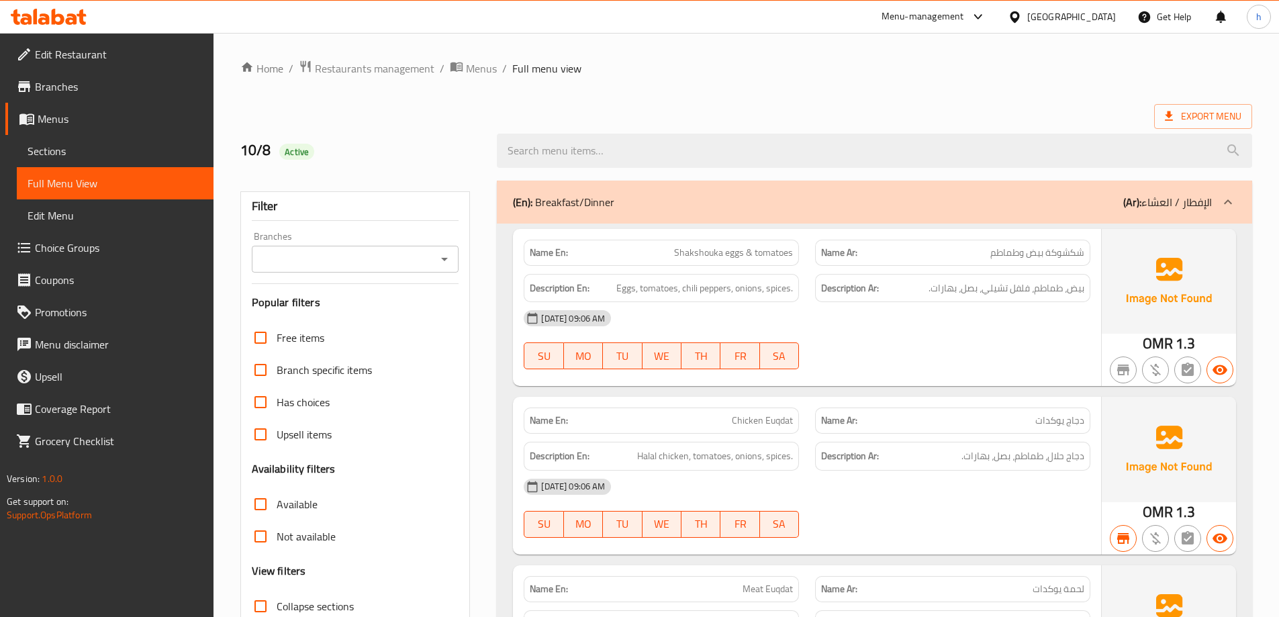
click at [111, 46] on span "Edit Restaurant" at bounding box center [119, 54] width 168 height 16
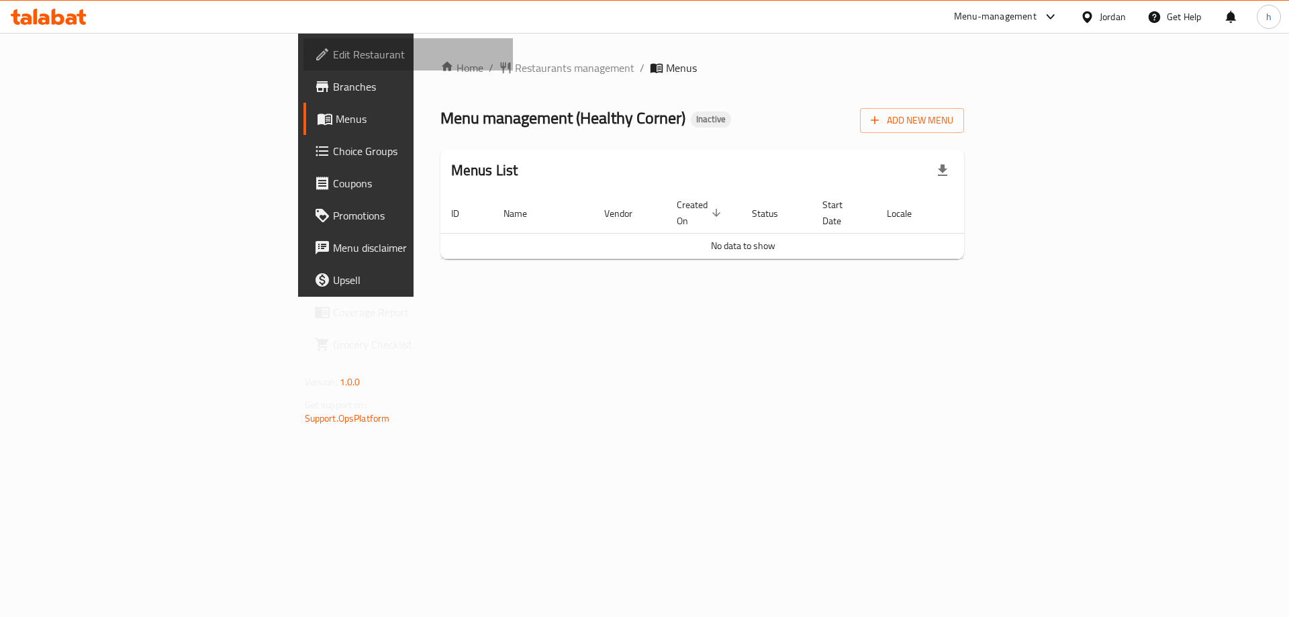
click at [333, 53] on span "Edit Restaurant" at bounding box center [418, 54] width 170 height 16
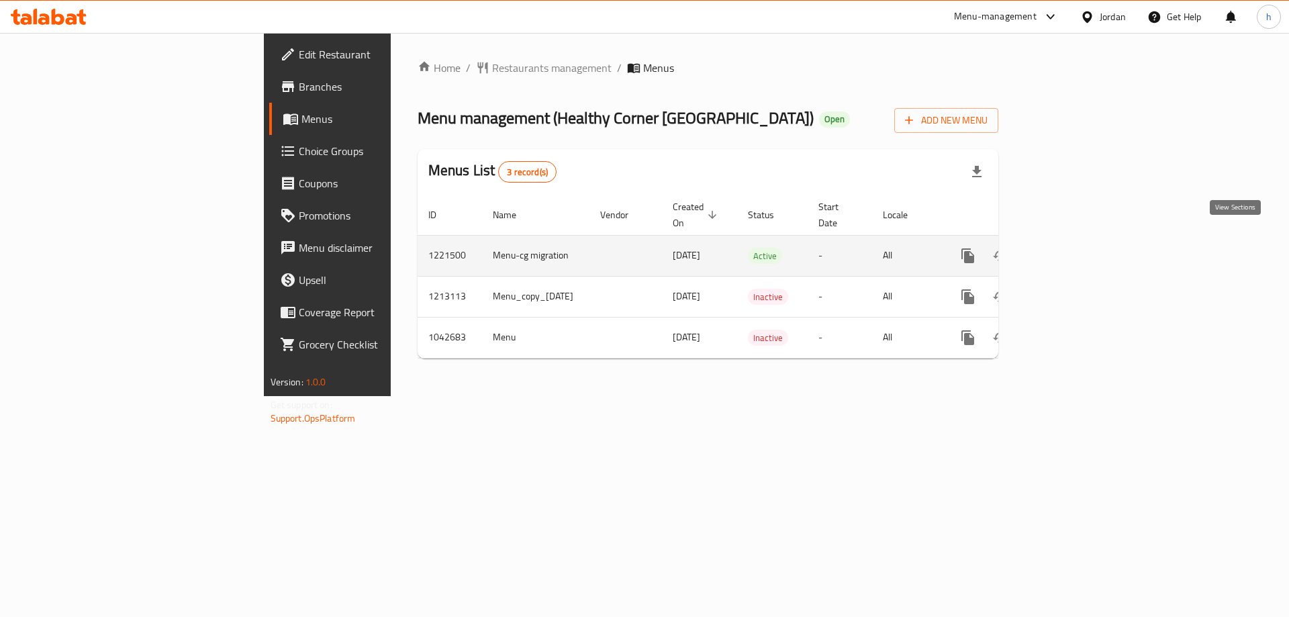
click at [1073, 248] on icon "enhanced table" at bounding box center [1065, 256] width 16 height 16
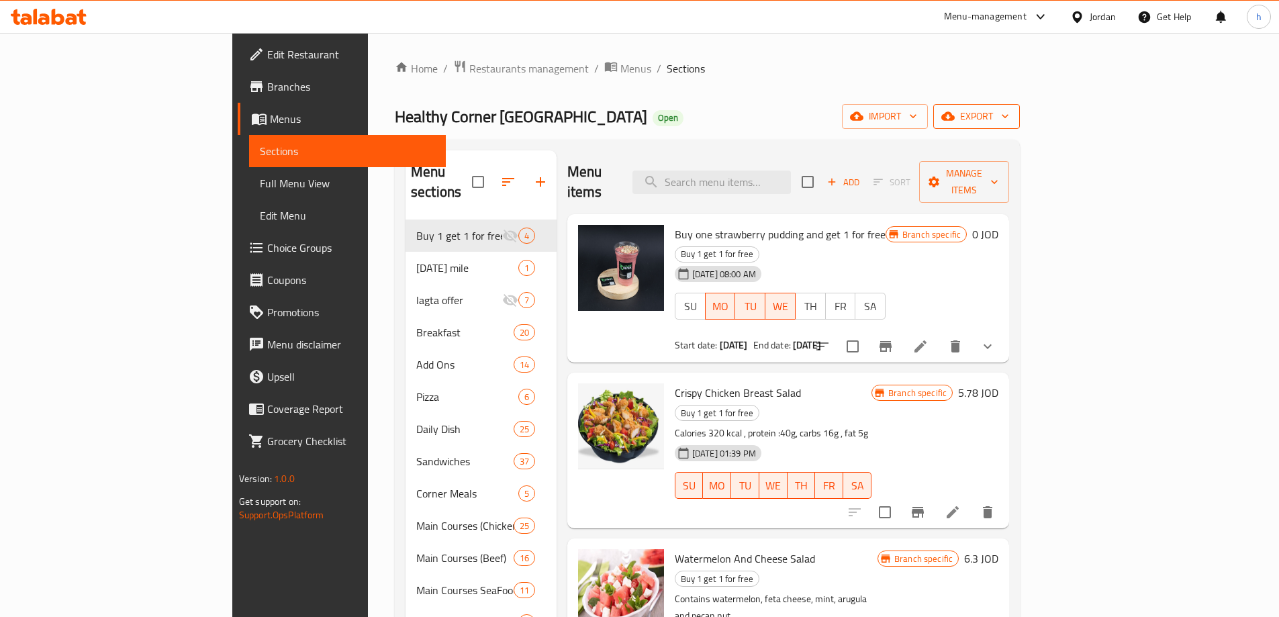
click at [1009, 113] on span "export" at bounding box center [976, 116] width 65 height 17
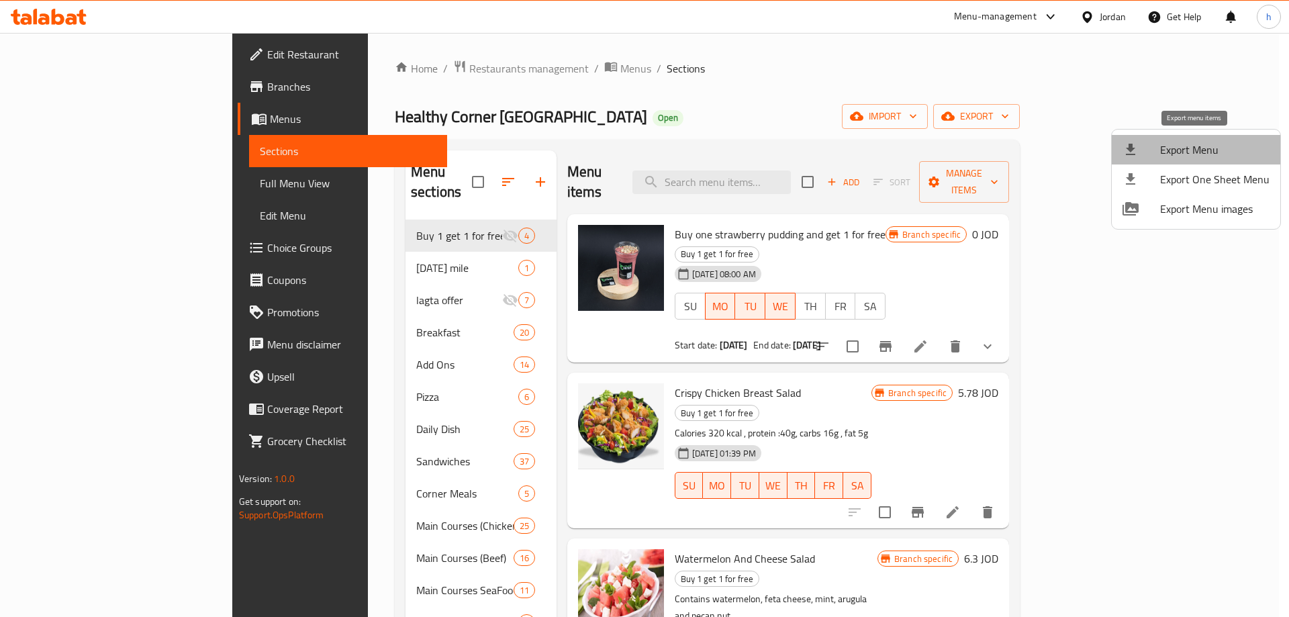
click at [1216, 145] on span "Export Menu" at bounding box center [1214, 150] width 109 height 16
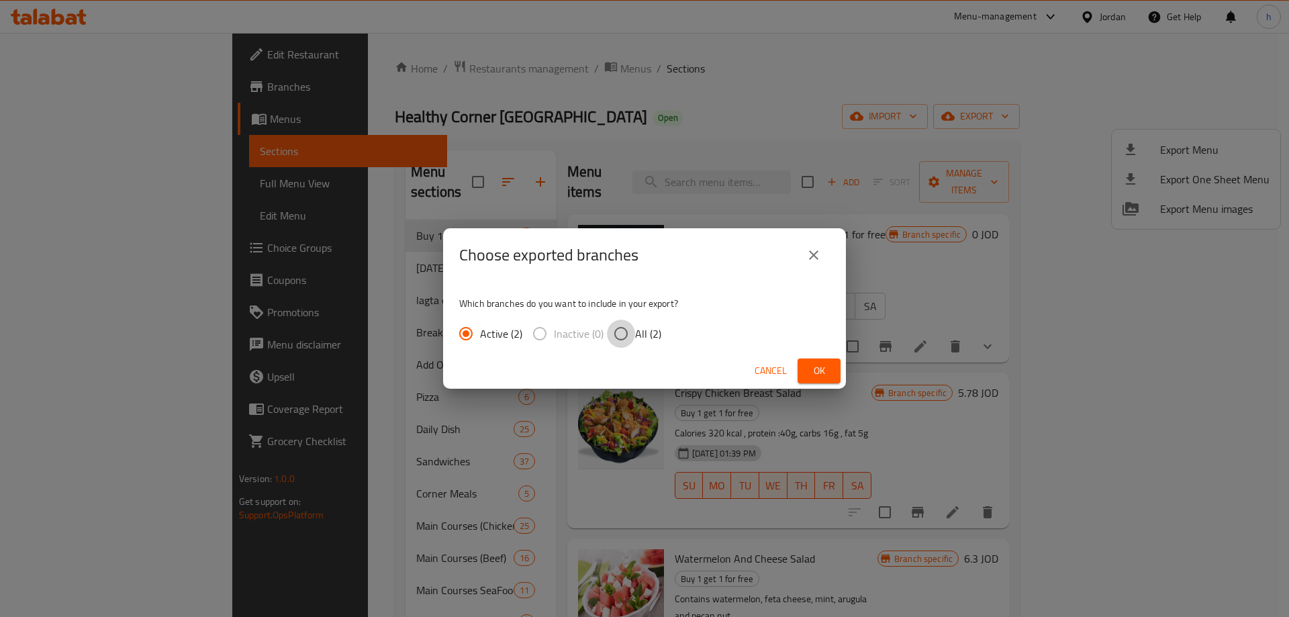
click at [623, 333] on input "All (2)" at bounding box center [621, 334] width 28 height 28
radio input "true"
click at [821, 376] on span "Ok" at bounding box center [819, 371] width 21 height 17
